Goal: Task Accomplishment & Management: Manage account settings

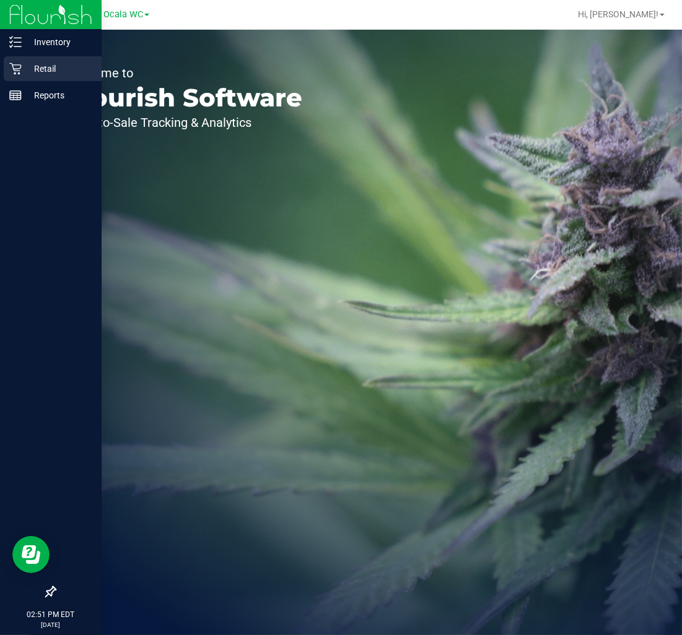
click at [17, 58] on div "Retail" at bounding box center [53, 68] width 98 height 25
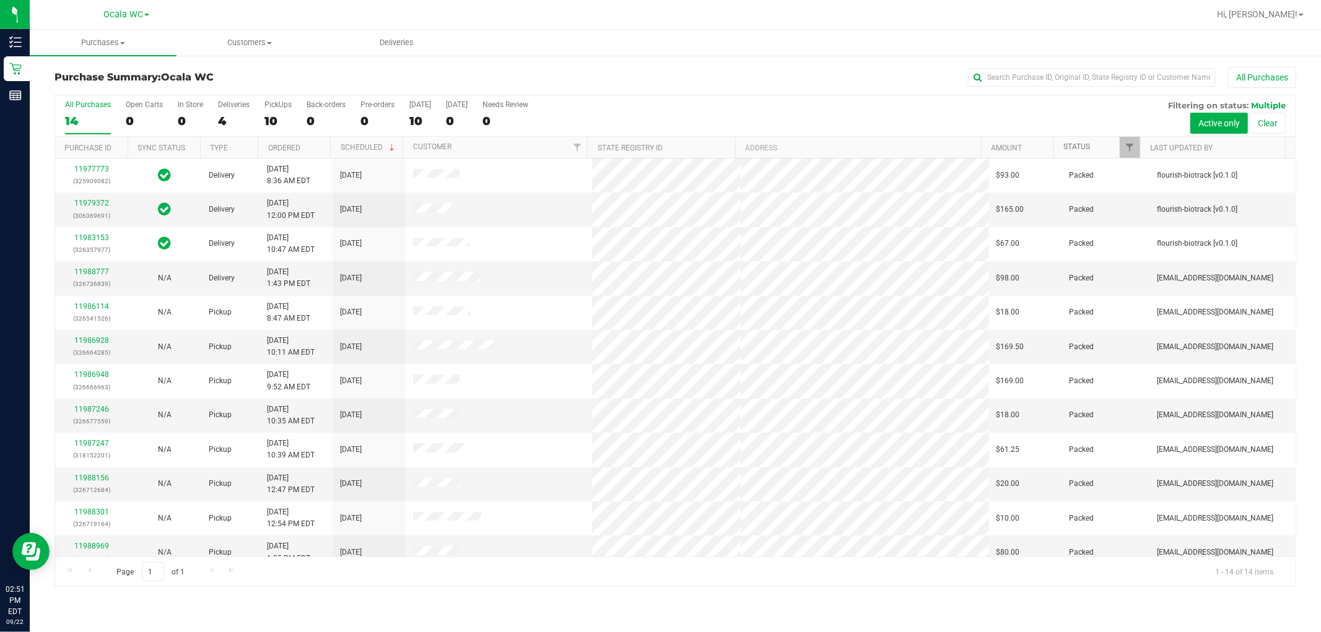
click at [681, 151] on link "Status" at bounding box center [1076, 146] width 27 height 9
click at [681, 145] on link "Status" at bounding box center [1083, 146] width 41 height 9
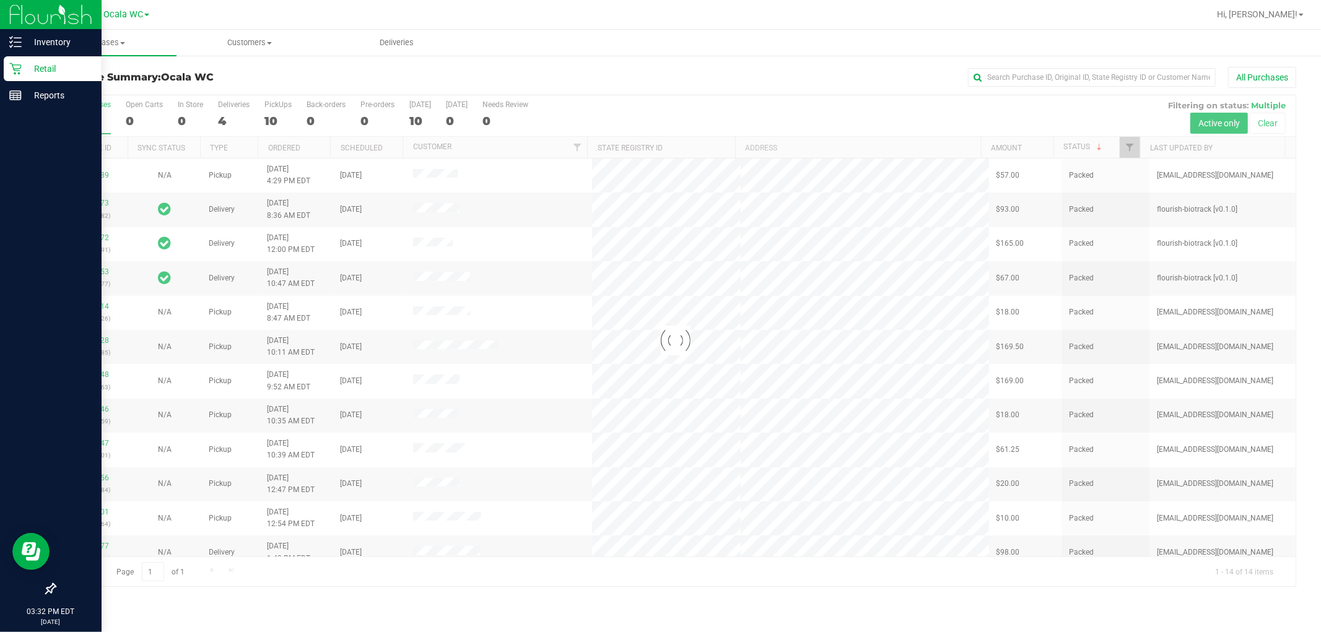
click at [27, 72] on p "Retail" at bounding box center [59, 68] width 74 height 15
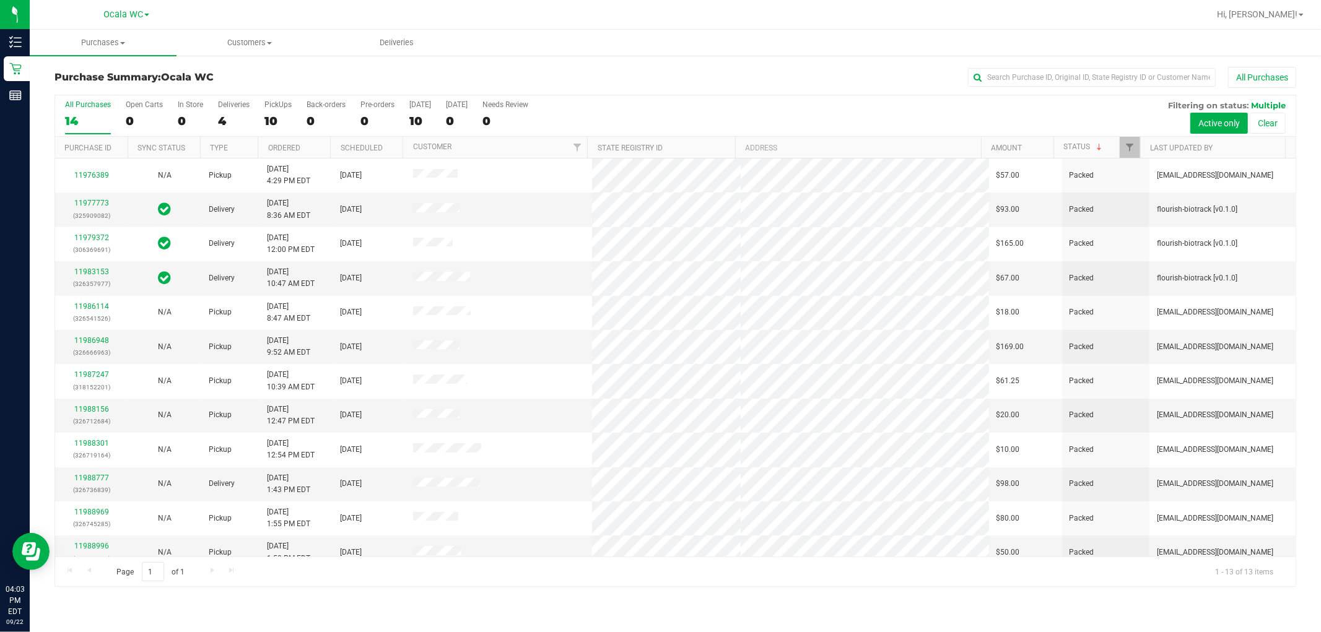
click at [681, 98] on div "All Purchases 14 Open Carts 0 In Store 0 Deliveries 4 PickUps 10 Back-orders 0 …" at bounding box center [675, 100] width 1240 height 10
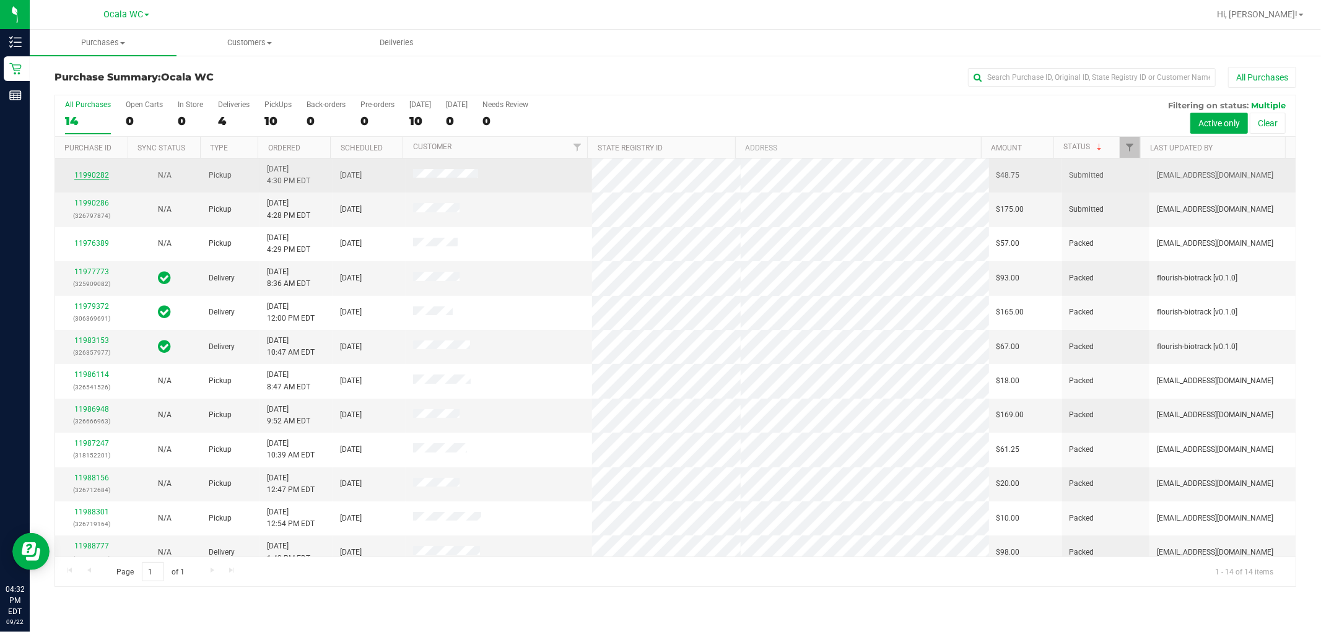
click at [91, 174] on link "11990282" at bounding box center [91, 175] width 35 height 9
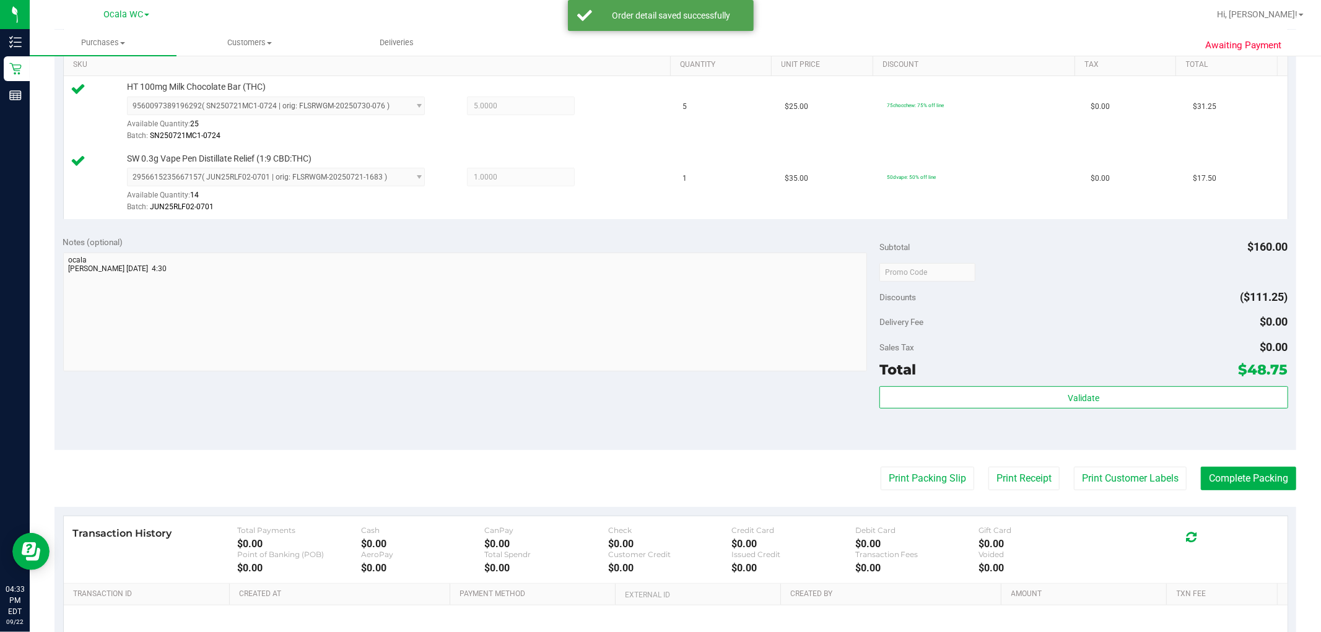
scroll to position [453, 0]
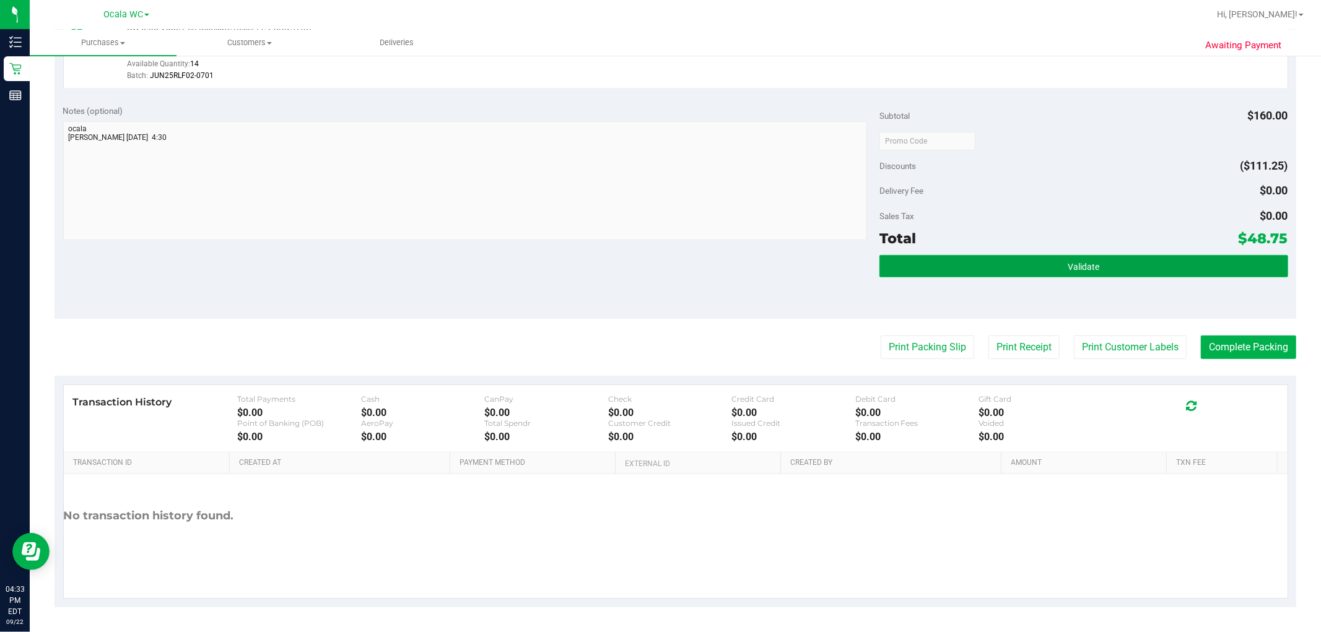
click at [681, 272] on button "Validate" at bounding box center [1083, 266] width 408 height 22
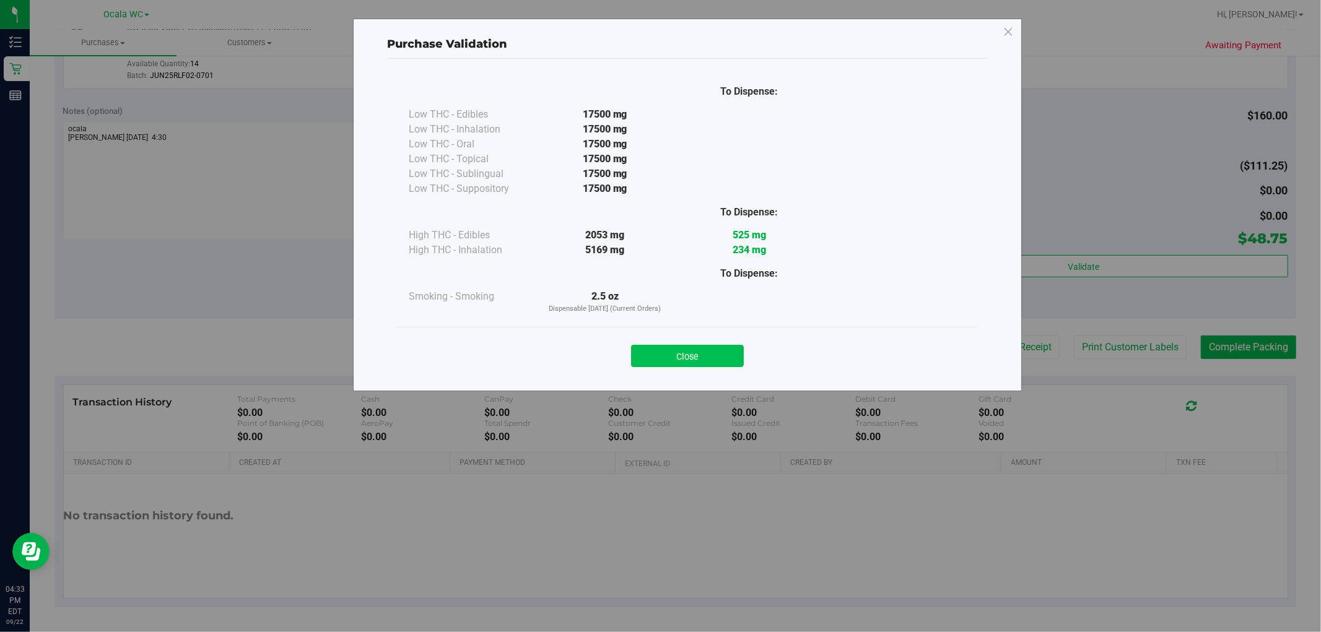
click at [681, 357] on button "Close" at bounding box center [687, 356] width 113 height 22
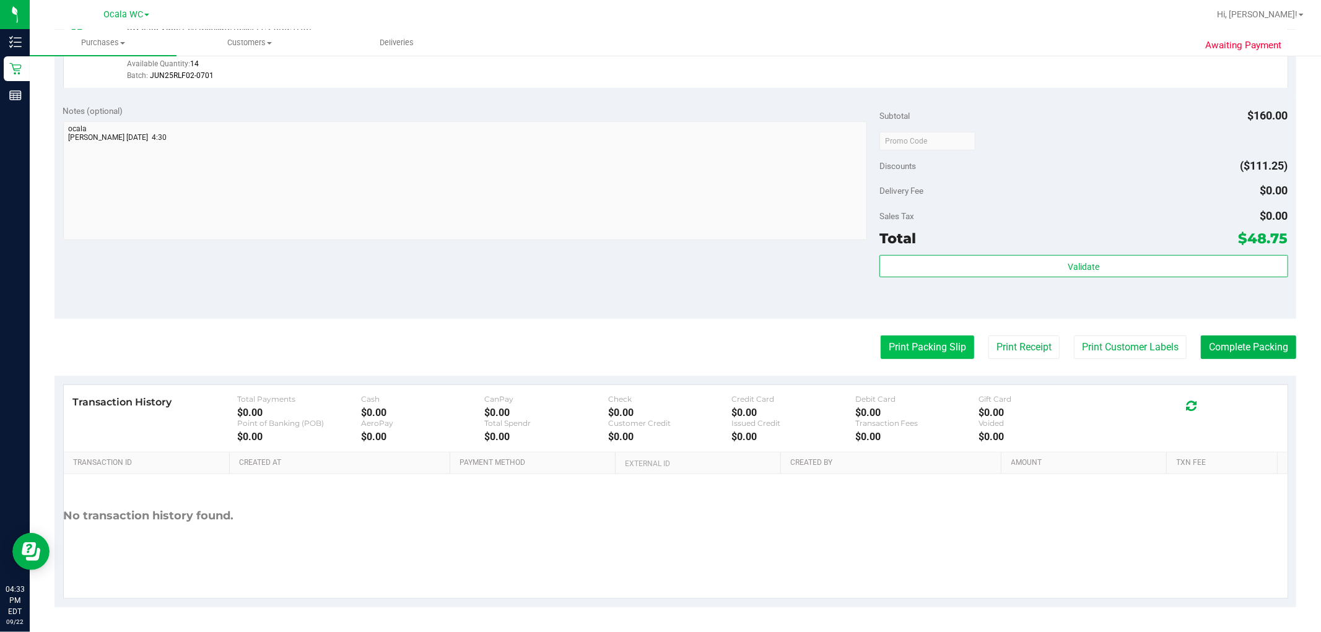
click at [681, 357] on button "Print Packing Slip" at bounding box center [926, 348] width 93 height 24
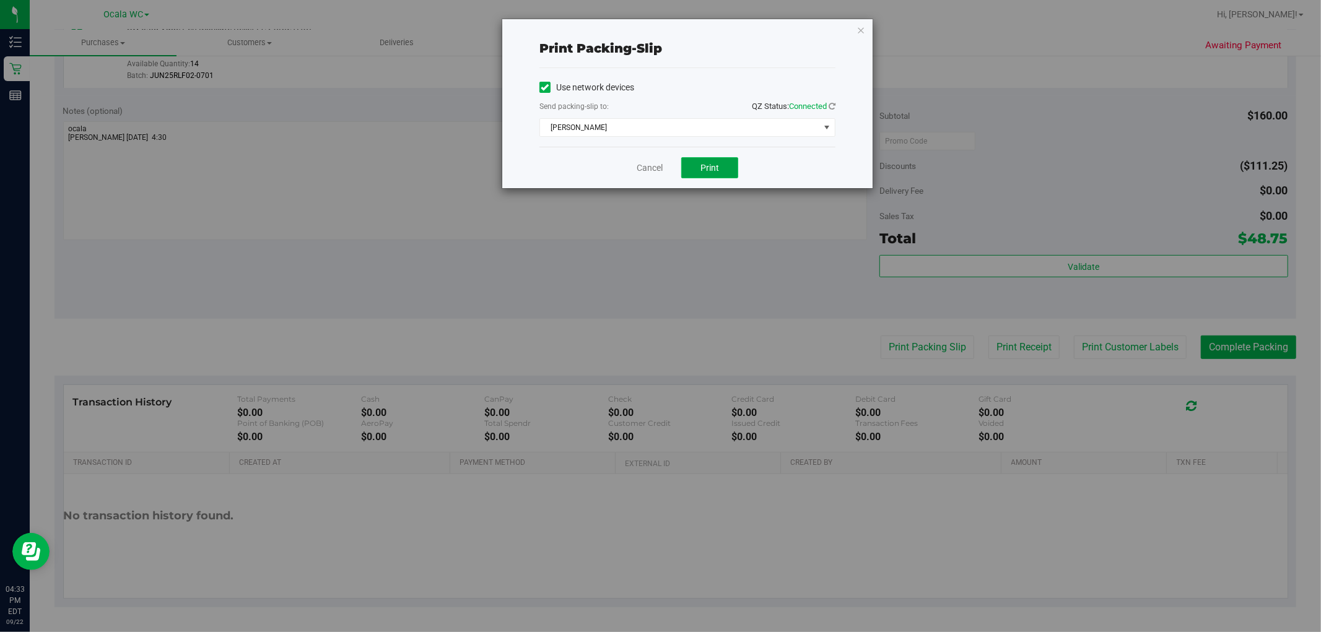
click at [681, 175] on button "Print" at bounding box center [709, 167] width 57 height 21
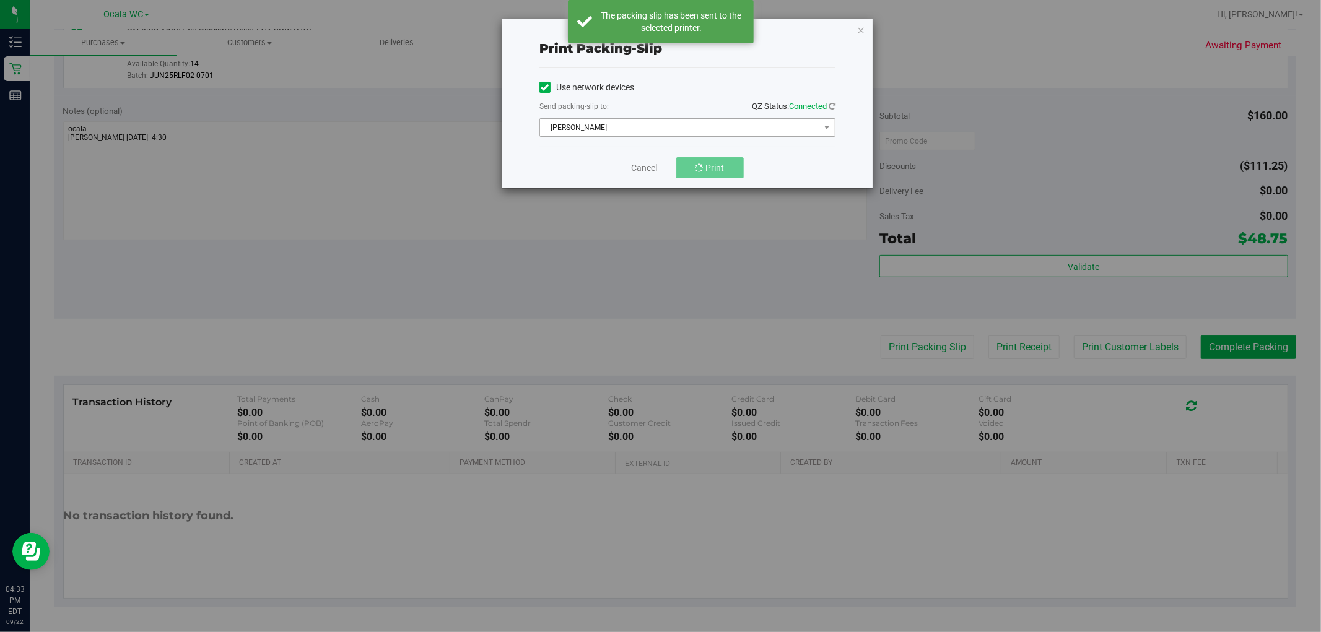
click at [681, 134] on span "[PERSON_NAME]" at bounding box center [679, 127] width 279 height 17
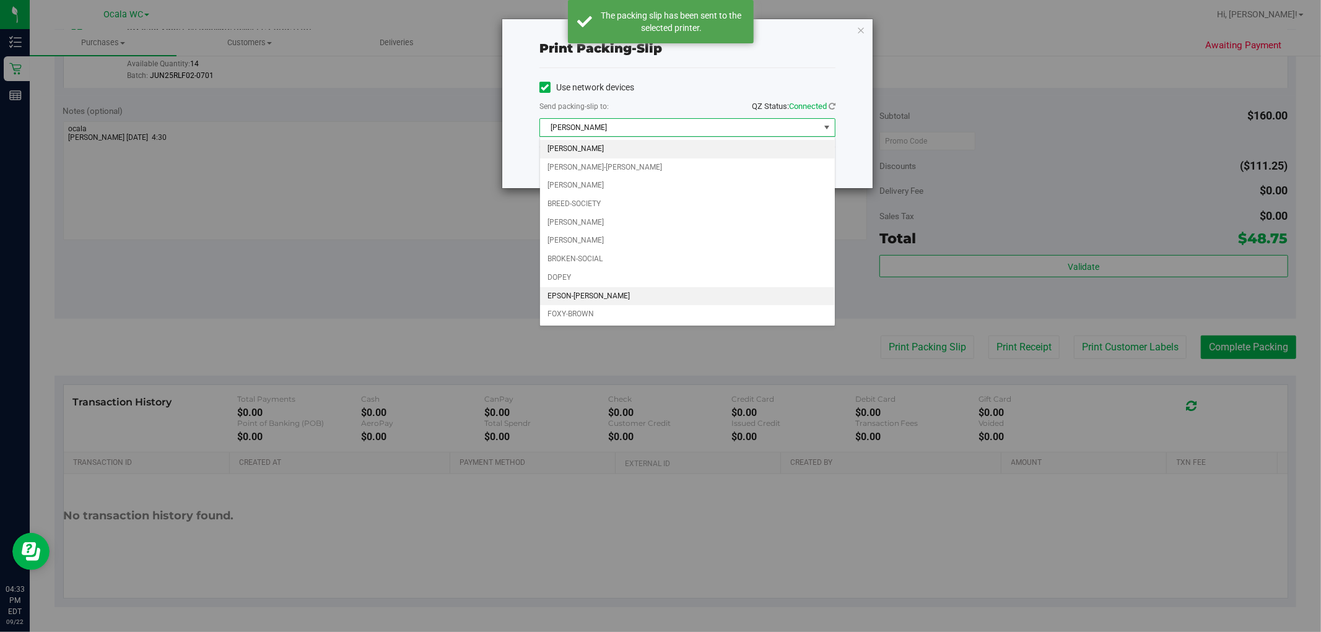
click at [597, 294] on li "EPSON-[PERSON_NAME]" at bounding box center [687, 296] width 295 height 19
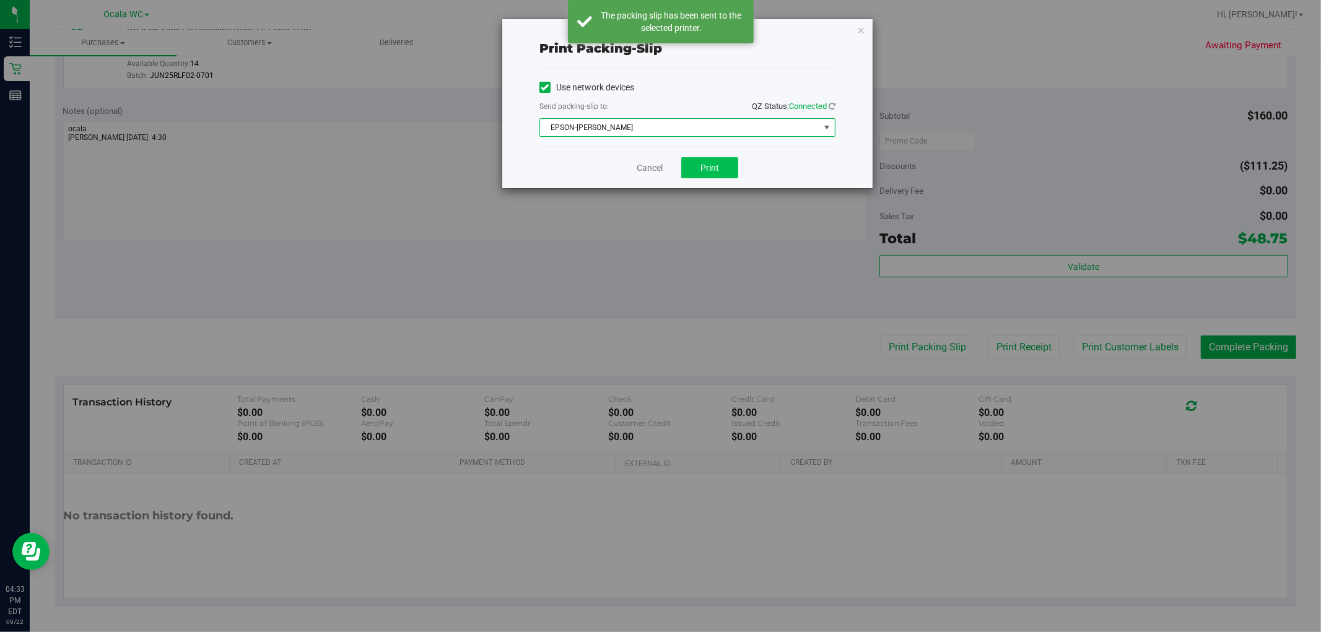
click at [681, 175] on button "Print" at bounding box center [709, 167] width 57 height 21
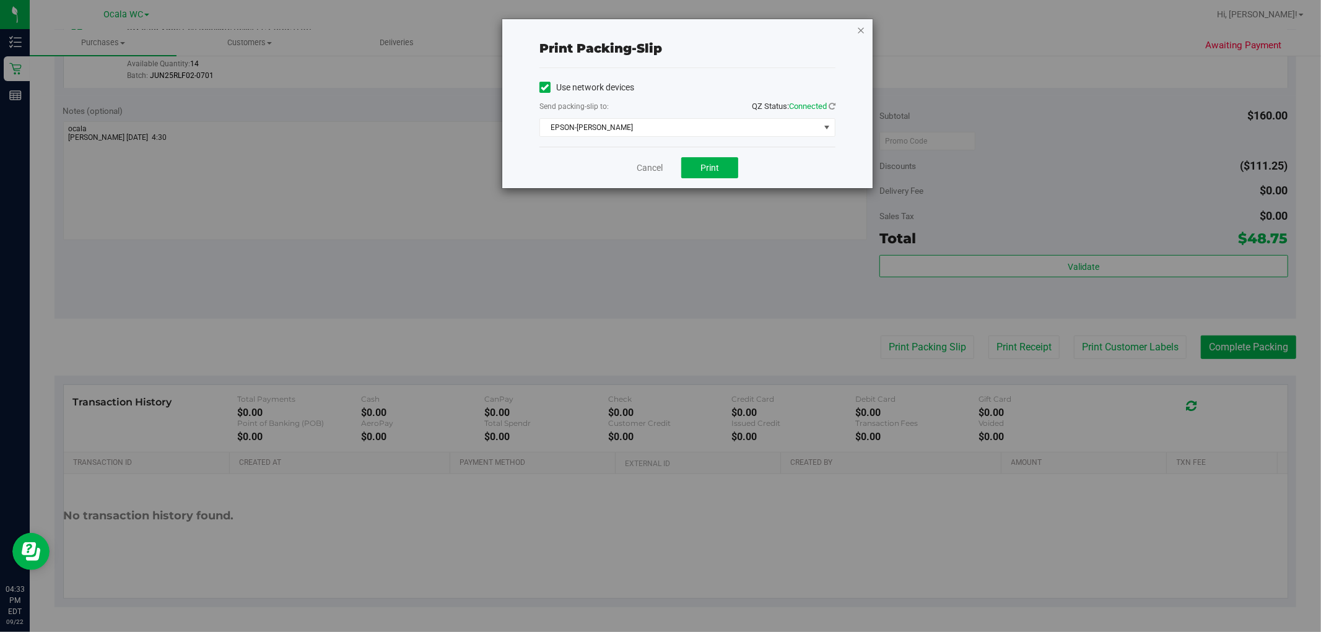
click at [681, 32] on icon "button" at bounding box center [860, 29] width 9 height 15
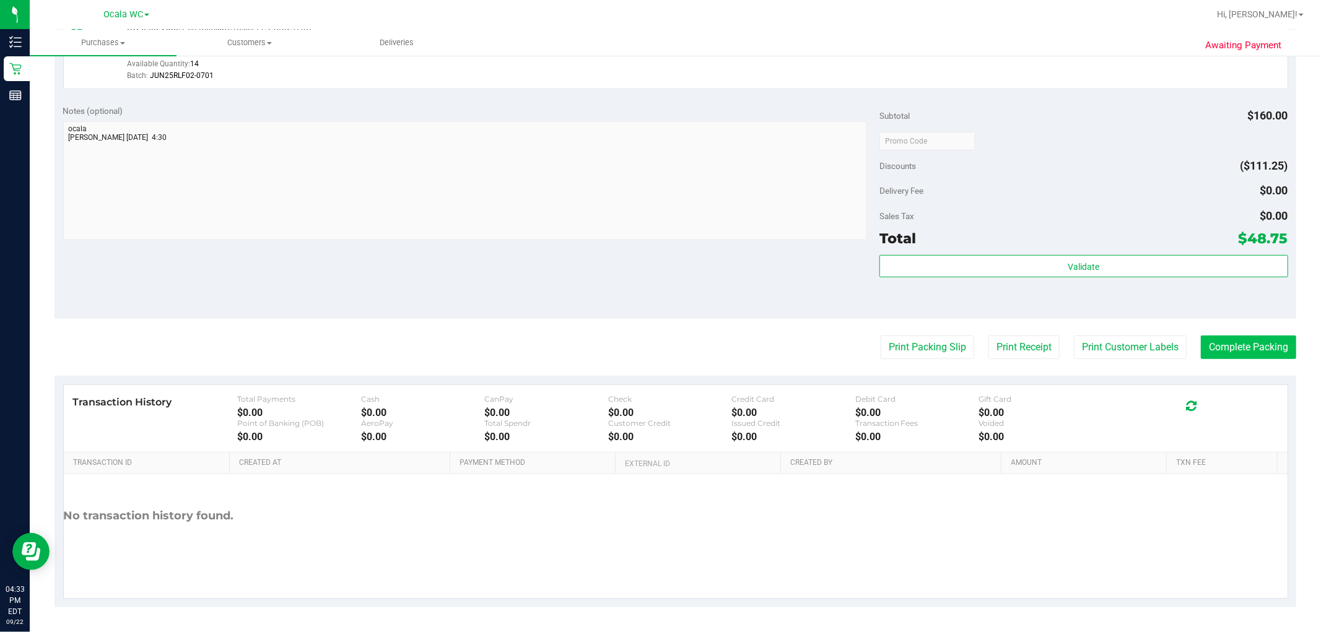
click at [681, 347] on button "Complete Packing" at bounding box center [1247, 348] width 95 height 24
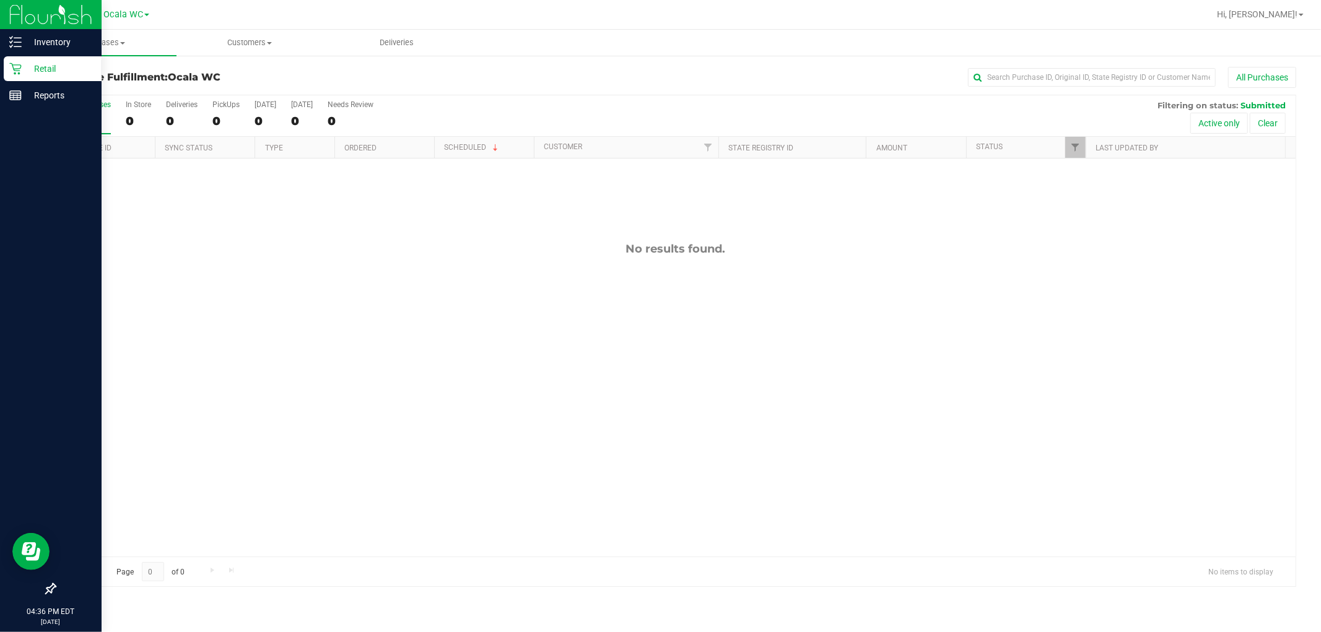
click at [13, 67] on icon at bounding box center [15, 69] width 12 height 12
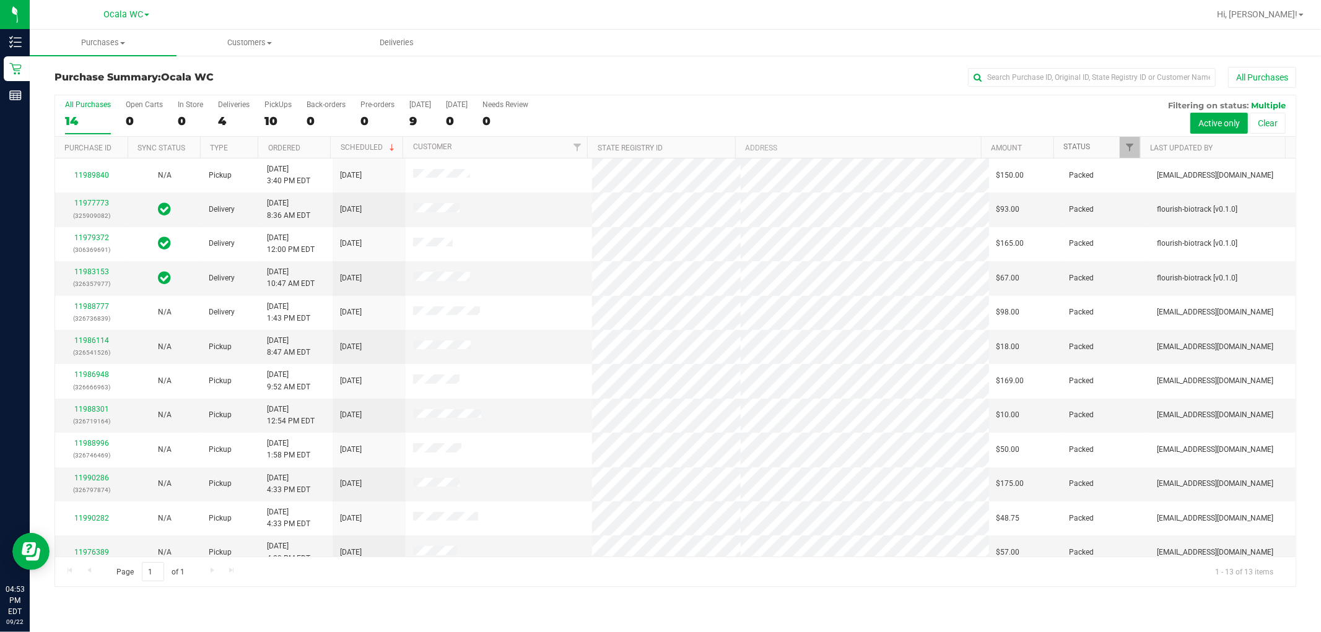
click at [681, 150] on link "Status" at bounding box center [1076, 146] width 27 height 9
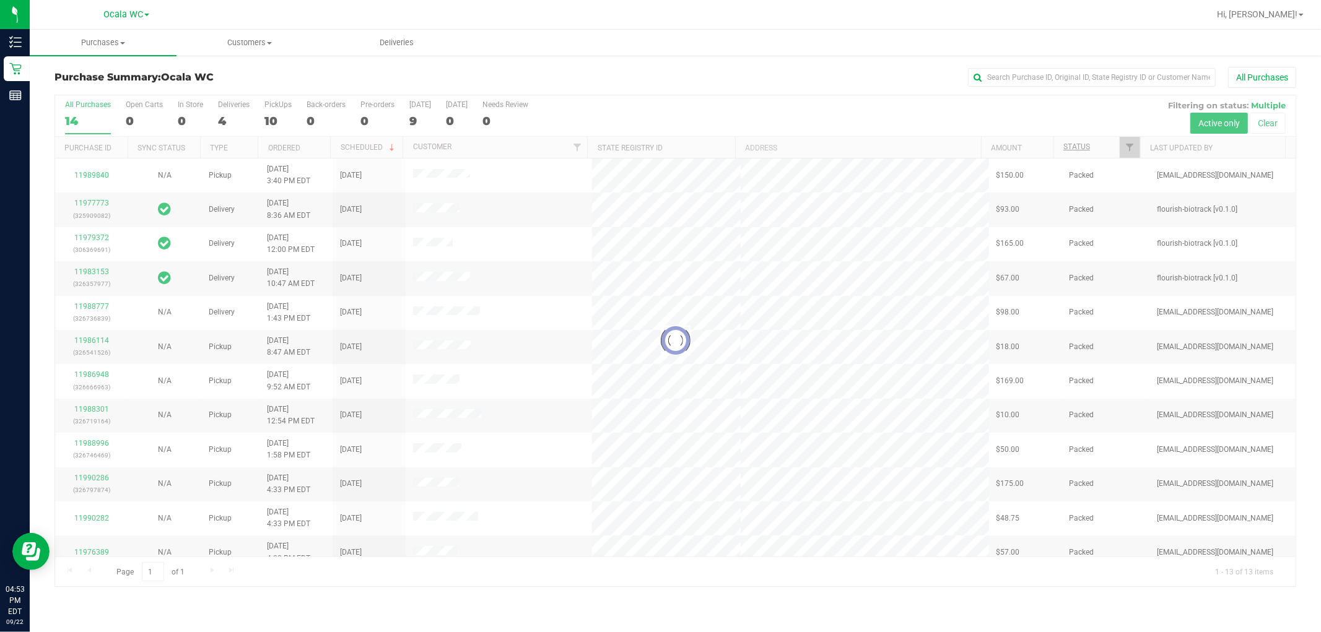
click at [681, 150] on div at bounding box center [675, 340] width 1240 height 491
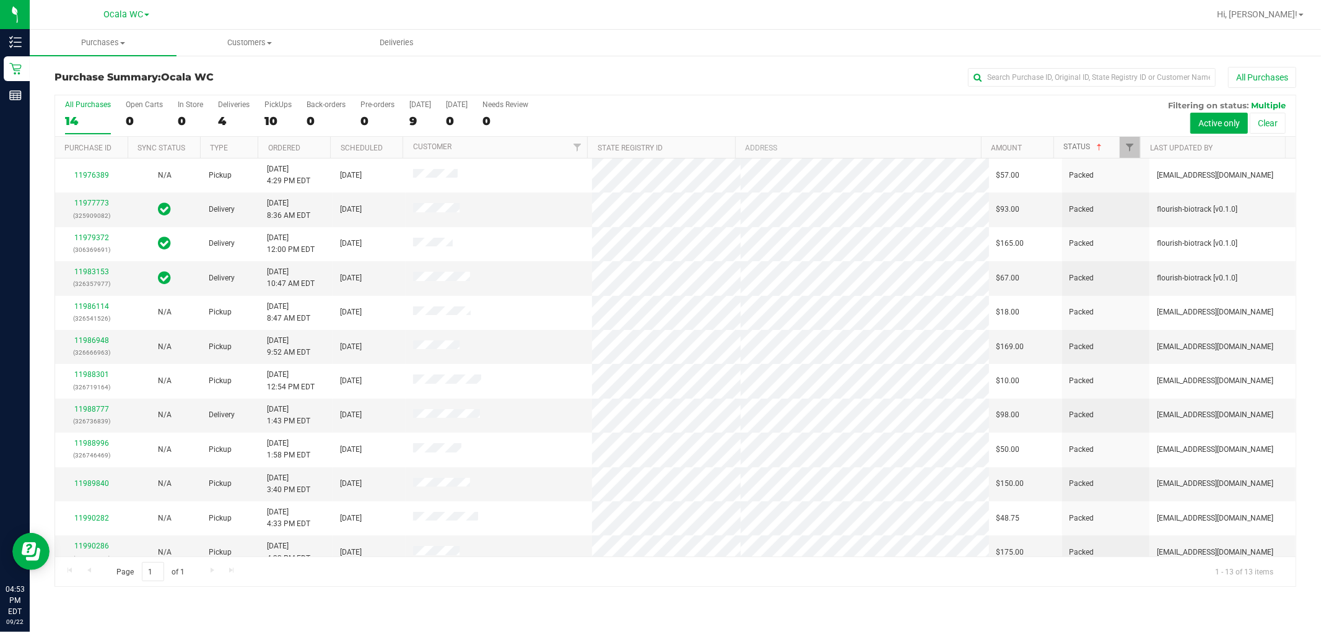
click at [681, 147] on link "Status" at bounding box center [1083, 146] width 41 height 9
click at [681, 87] on div "All Purchases" at bounding box center [882, 77] width 828 height 21
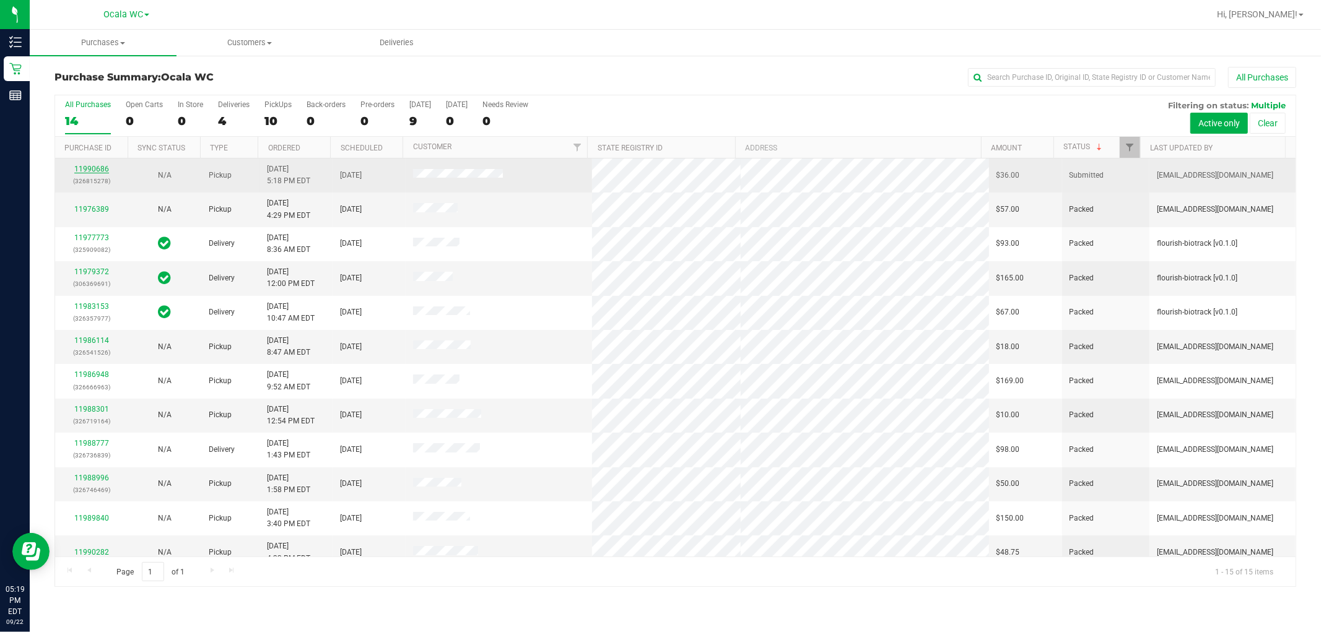
click at [95, 171] on link "11990686" at bounding box center [91, 169] width 35 height 9
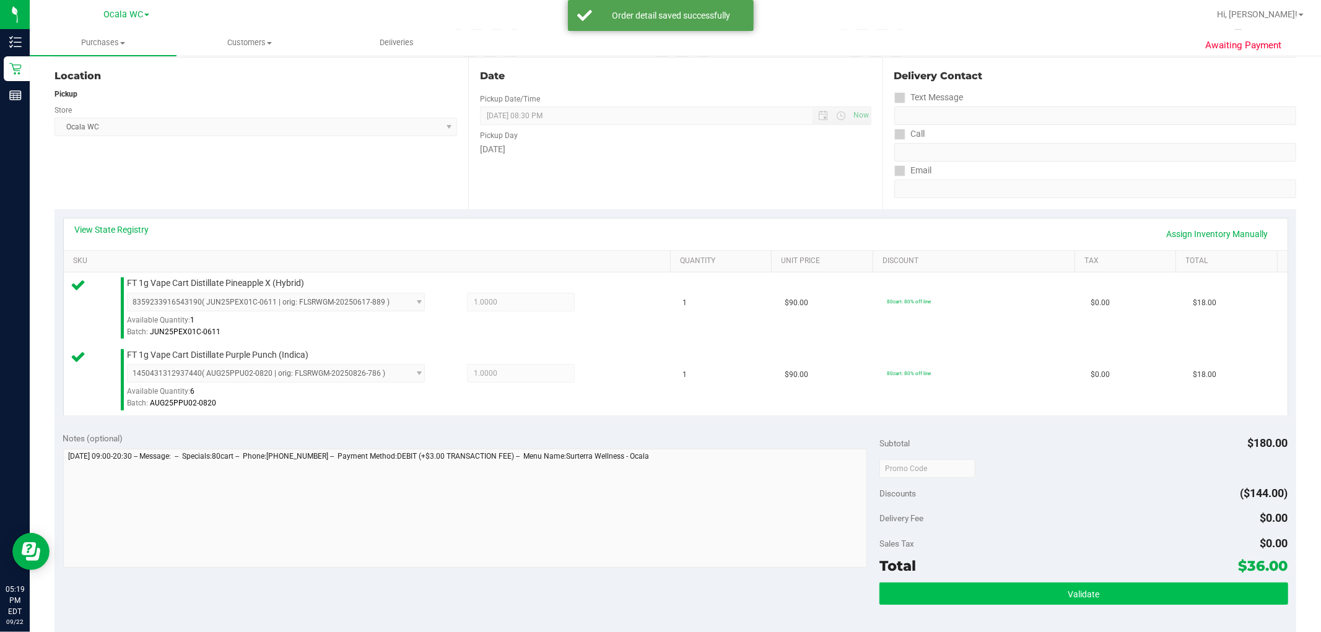
scroll to position [275, 0]
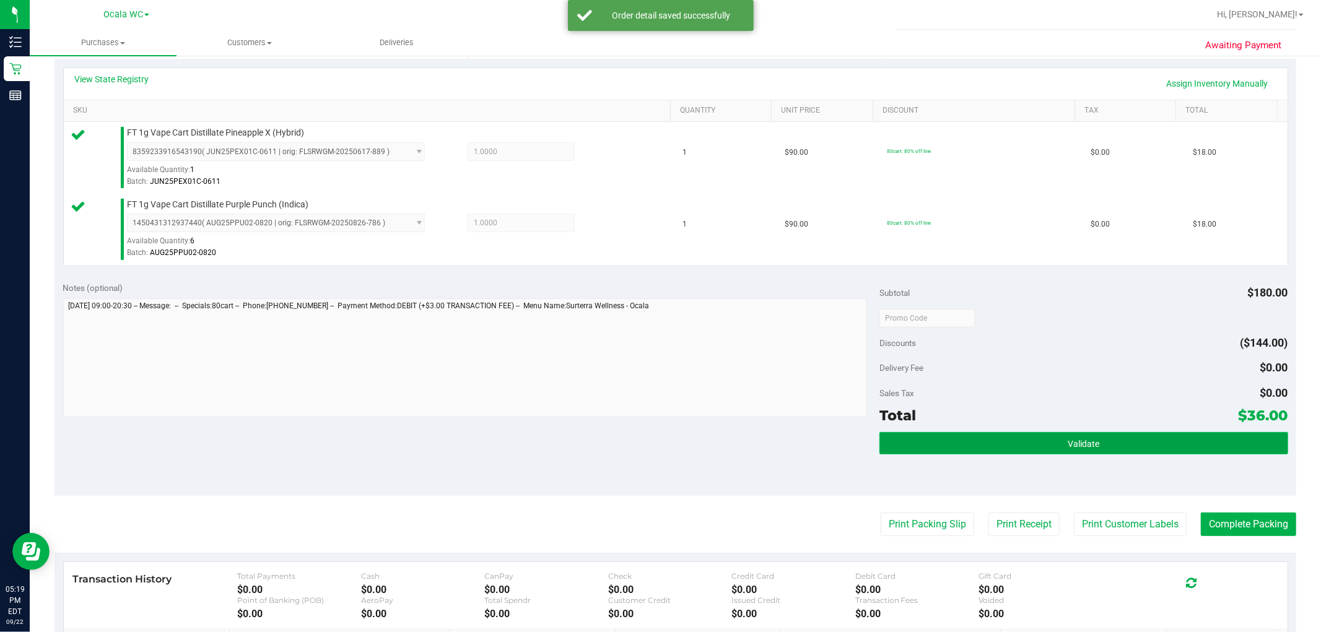
click at [681, 446] on span "Validate" at bounding box center [1083, 444] width 32 height 10
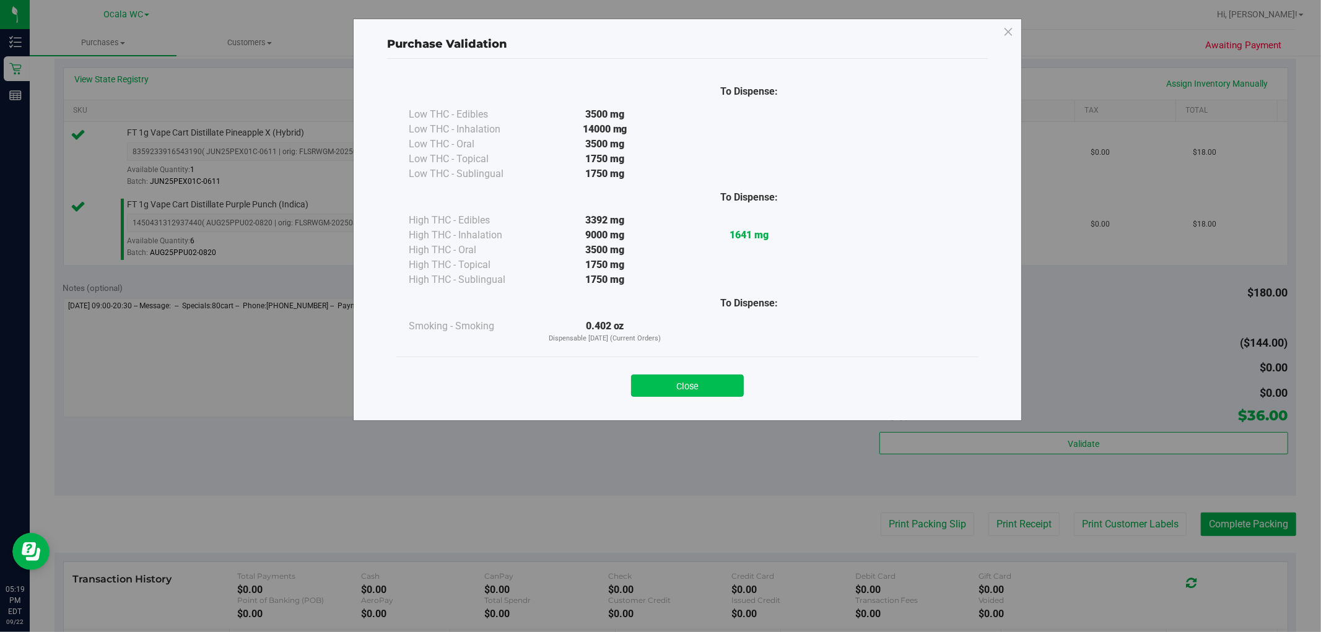
click at [679, 385] on button "Close" at bounding box center [687, 386] width 113 height 22
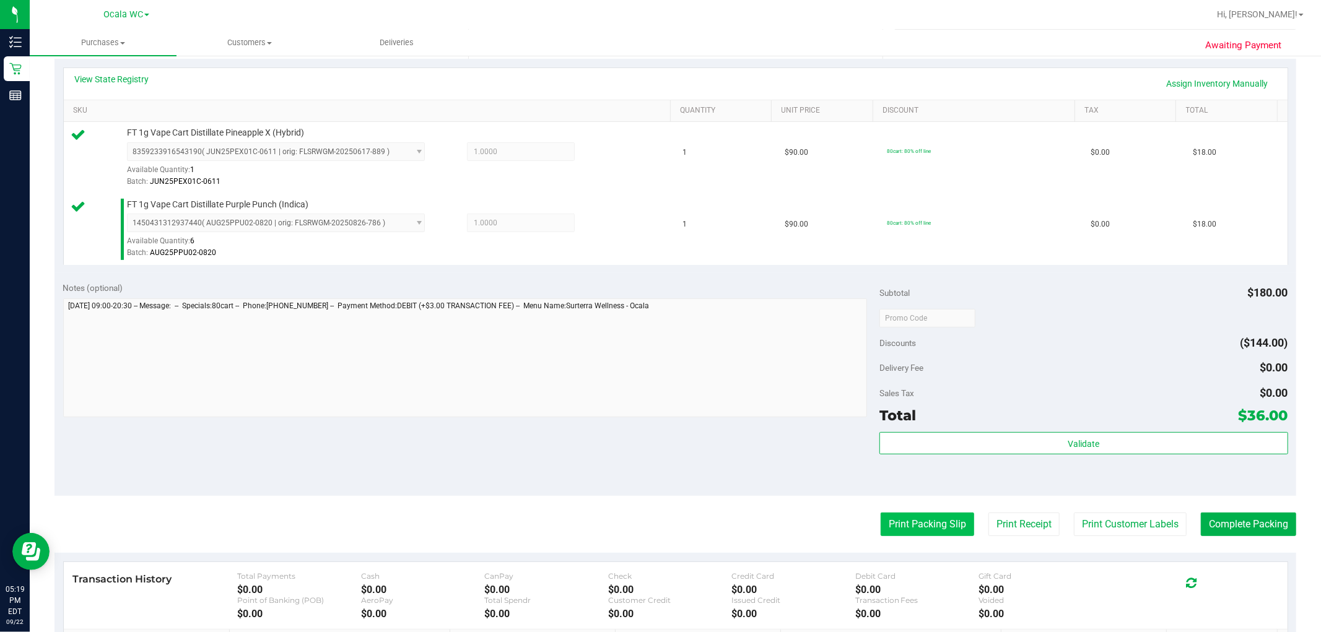
click at [681, 523] on button "Print Packing Slip" at bounding box center [926, 525] width 93 height 24
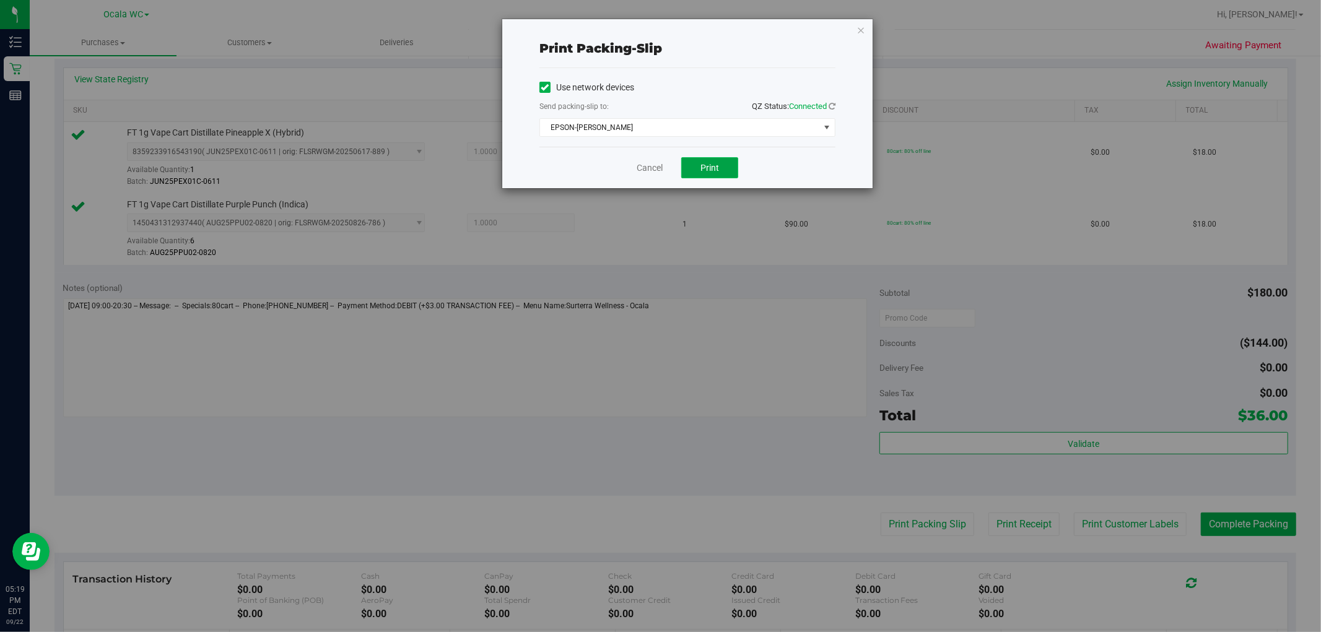
click at [681, 165] on button "Print" at bounding box center [709, 167] width 57 height 21
click at [681, 28] on icon "button" at bounding box center [860, 29] width 9 height 15
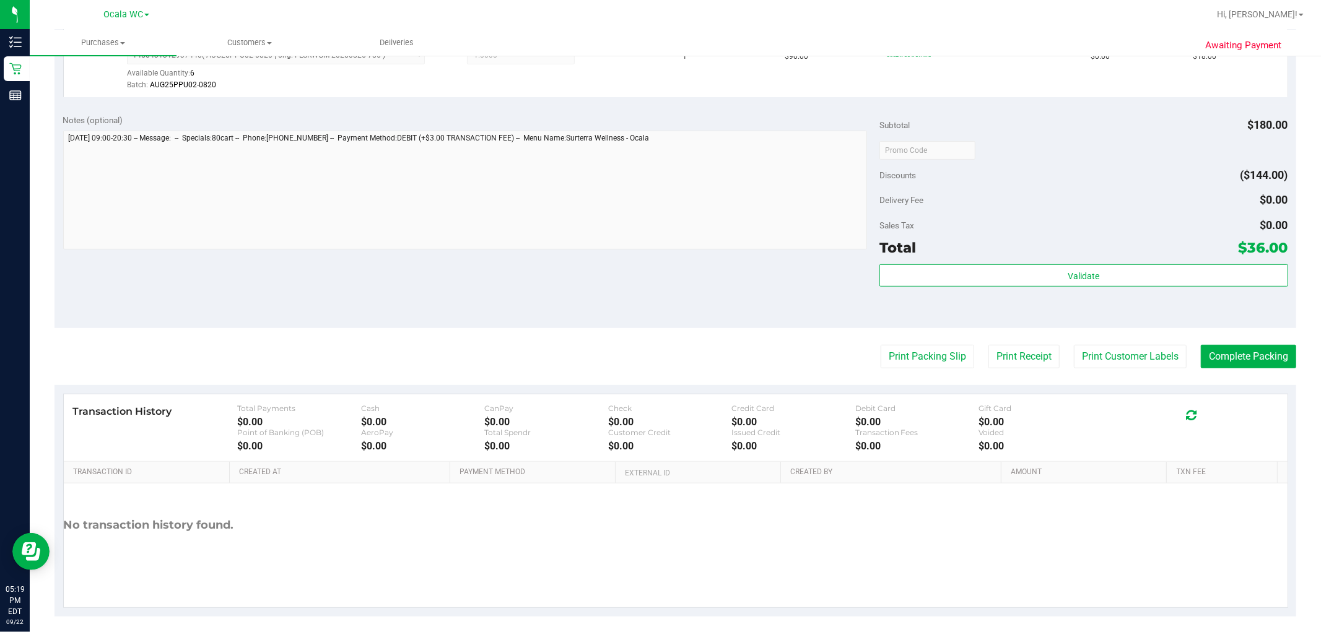
scroll to position [453, 0]
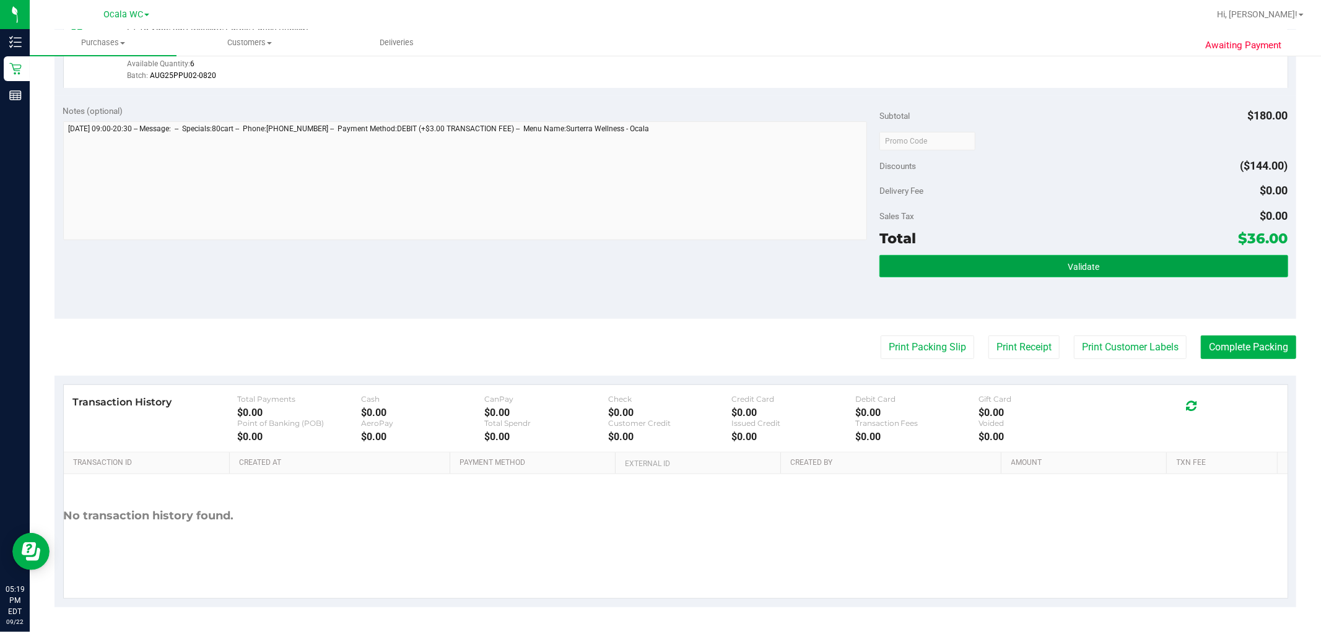
click at [681, 256] on button "Validate" at bounding box center [1083, 266] width 408 height 22
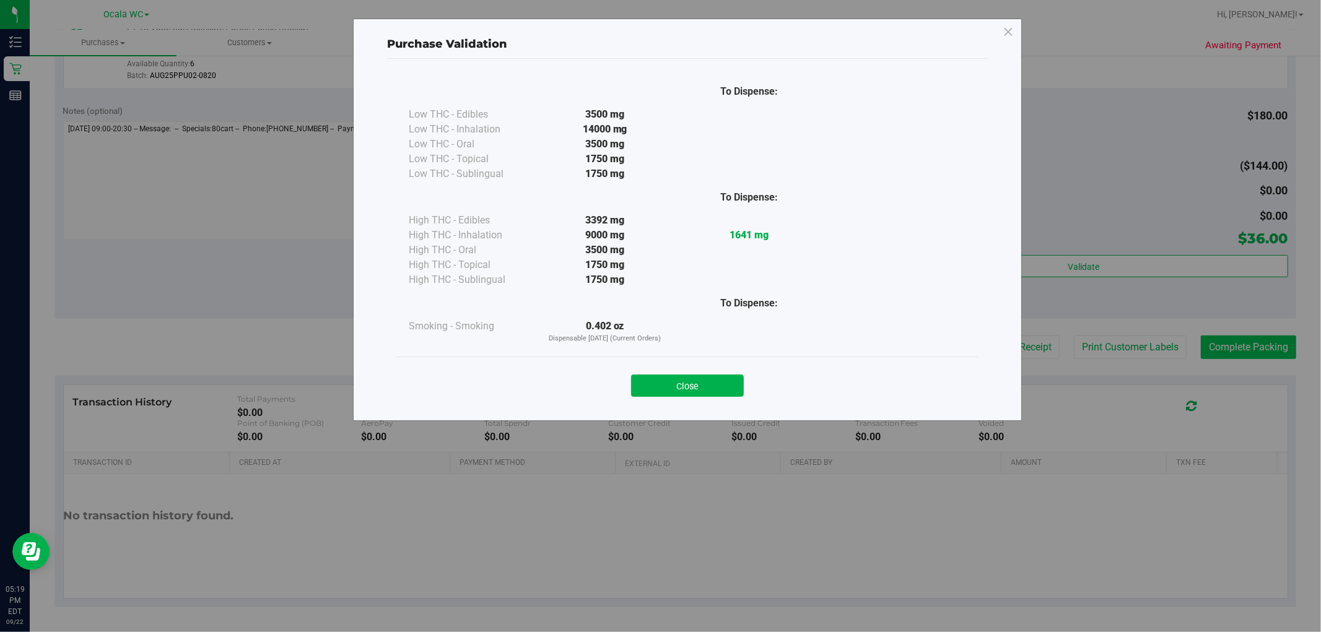
click at [681, 350] on div "Purchase Validation To Dispense: Low THC - Edibles 3500 mg" at bounding box center [665, 316] width 1330 height 632
click at [642, 382] on button "Close" at bounding box center [687, 386] width 113 height 22
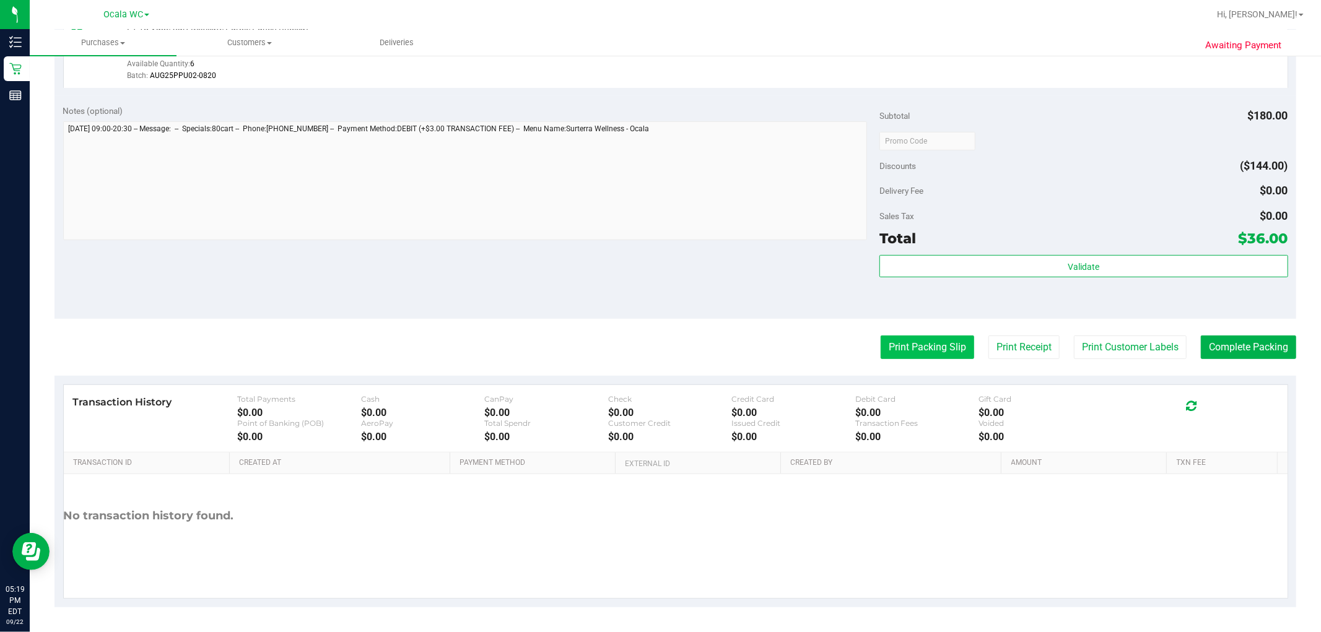
click at [681, 347] on button "Print Packing Slip" at bounding box center [926, 348] width 93 height 24
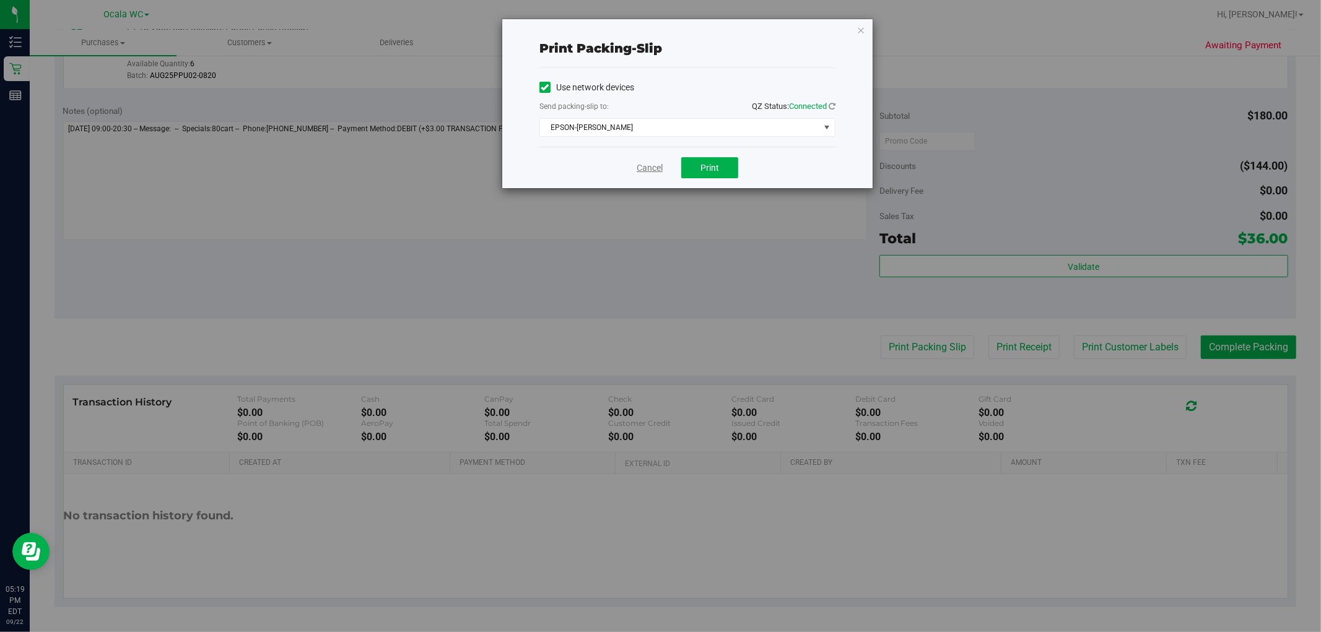
click at [656, 170] on link "Cancel" at bounding box center [649, 168] width 26 height 13
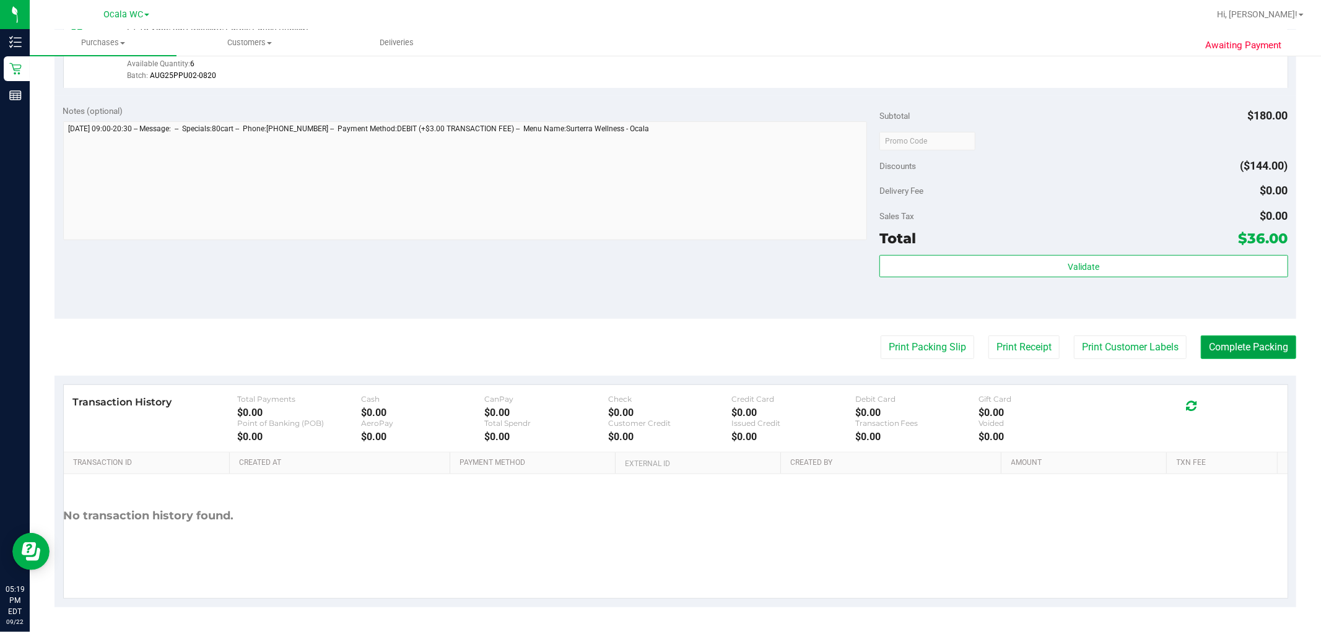
drag, startPoint x: 1241, startPoint y: 355, endPoint x: 1221, endPoint y: 355, distance: 20.4
click at [681, 355] on button "Complete Packing" at bounding box center [1247, 348] width 95 height 24
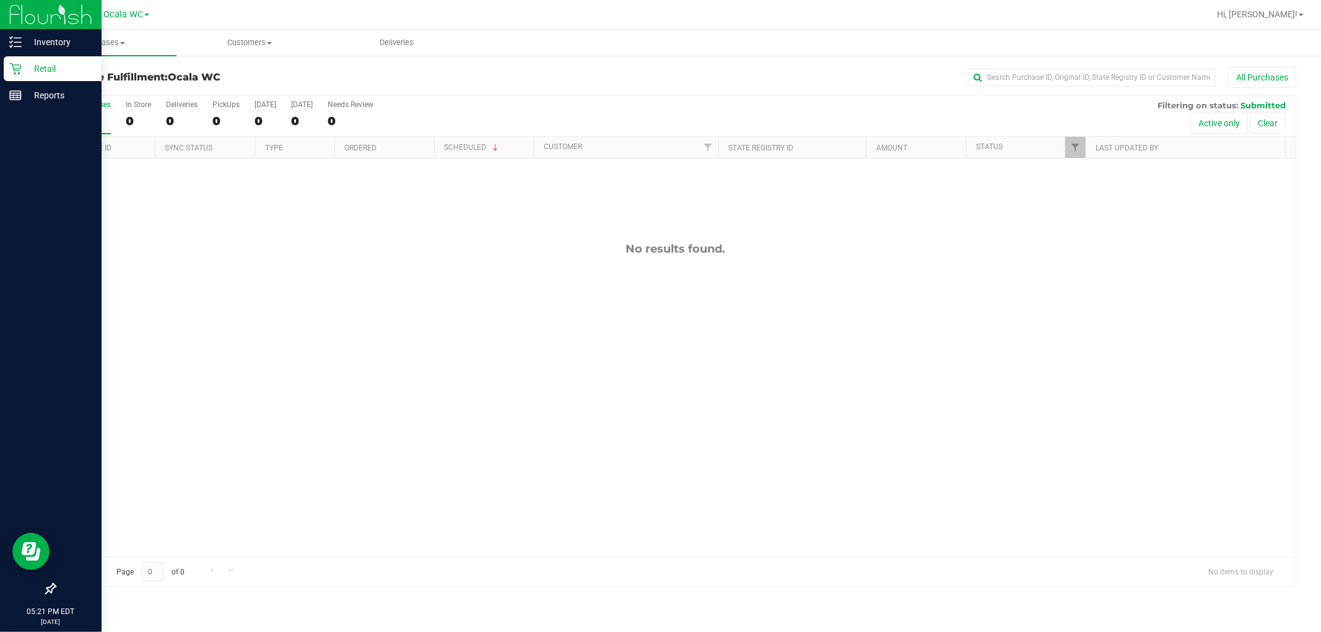
click at [22, 65] on p "Retail" at bounding box center [59, 68] width 74 height 15
